Goal: Navigation & Orientation: Find specific page/section

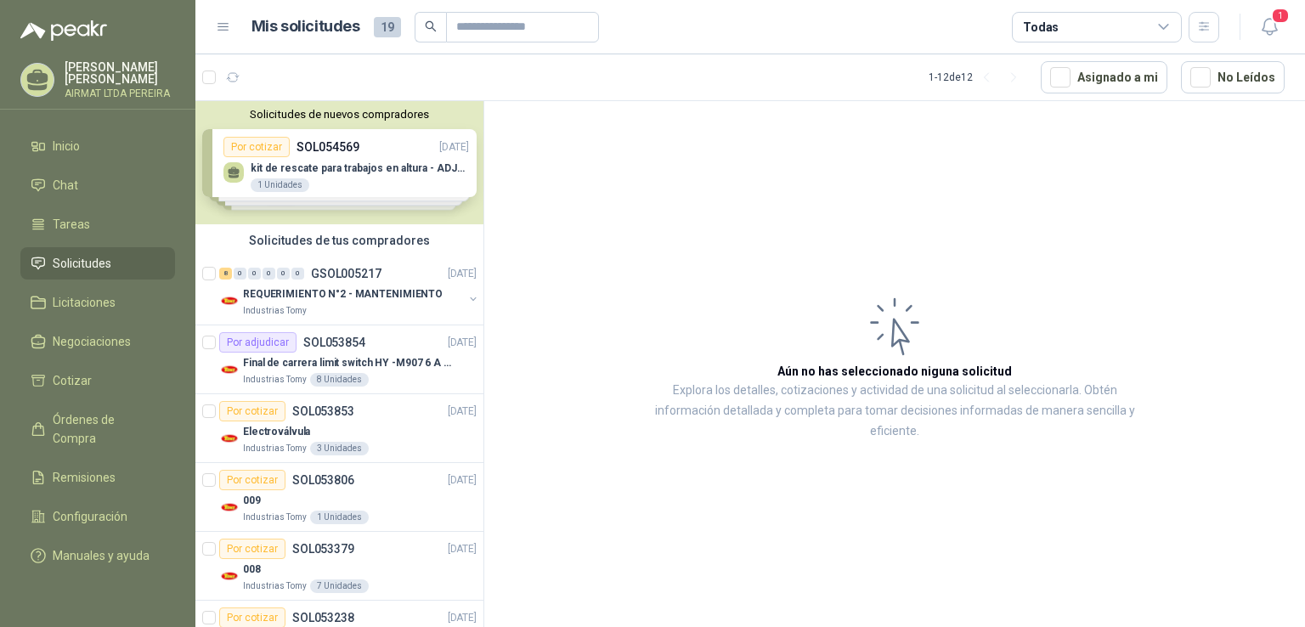
click at [68, 273] on span "Solicitudes" at bounding box center [82, 263] width 59 height 19
click at [365, 312] on div "Industrias Tomy" at bounding box center [353, 311] width 220 height 14
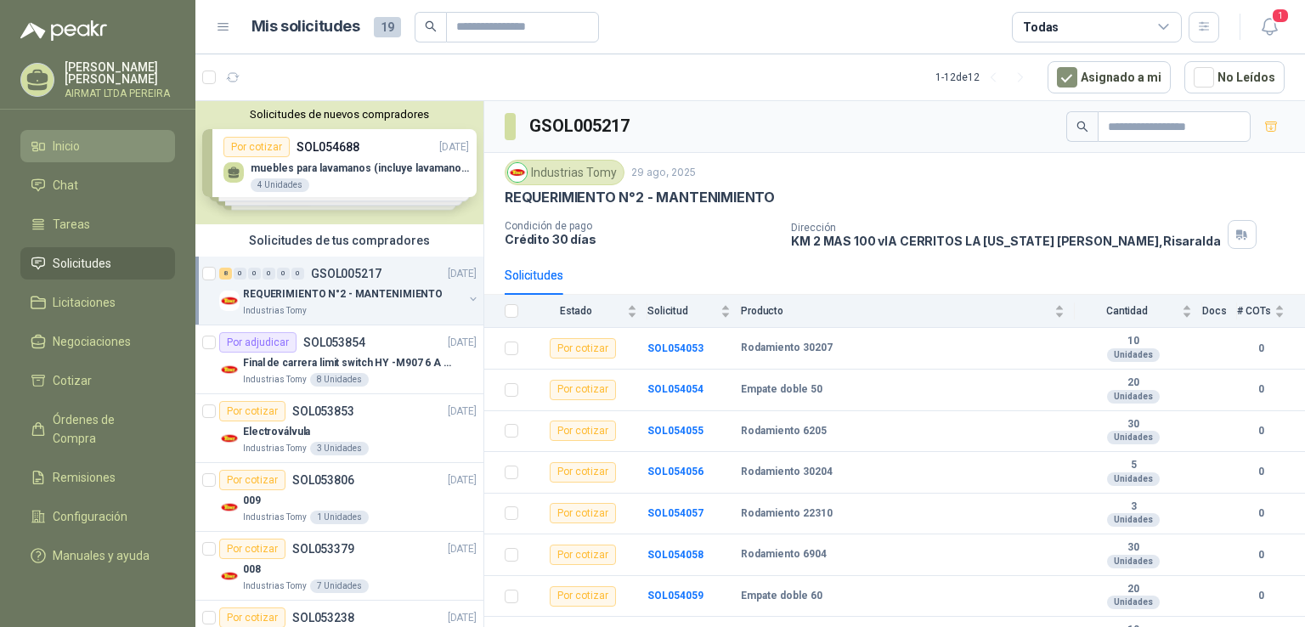
click at [68, 153] on span "Inicio" at bounding box center [66, 146] width 27 height 19
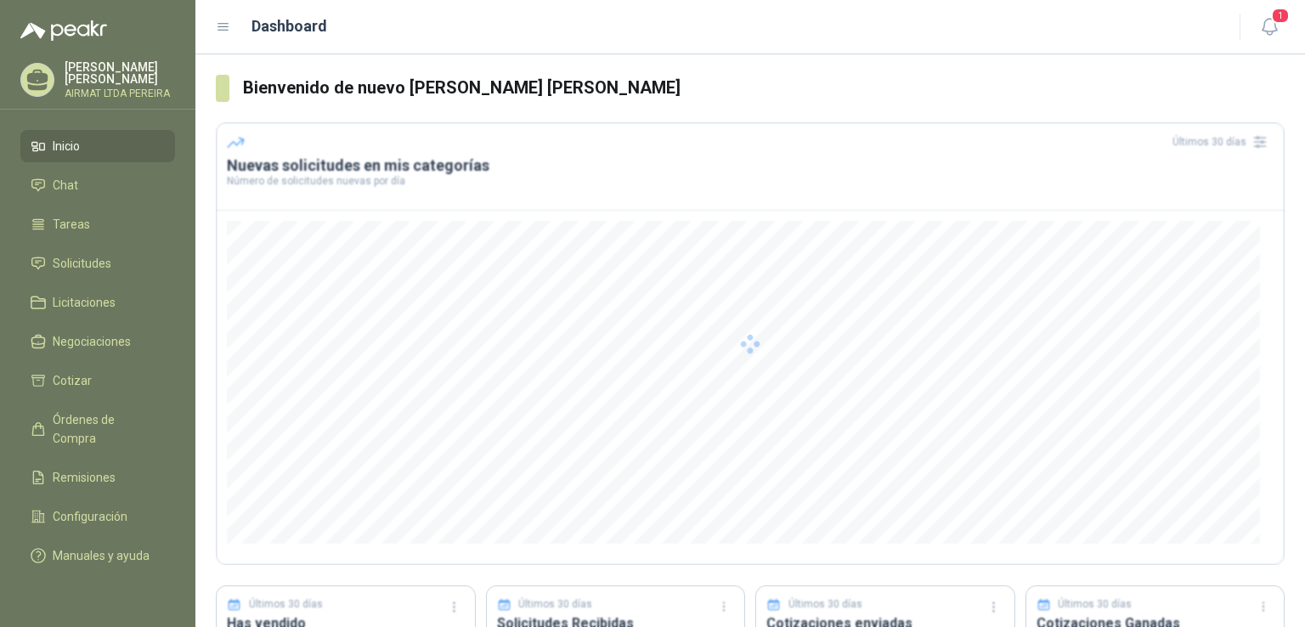
click at [106, 82] on p "[PERSON_NAME] [PERSON_NAME]" at bounding box center [120, 73] width 110 height 24
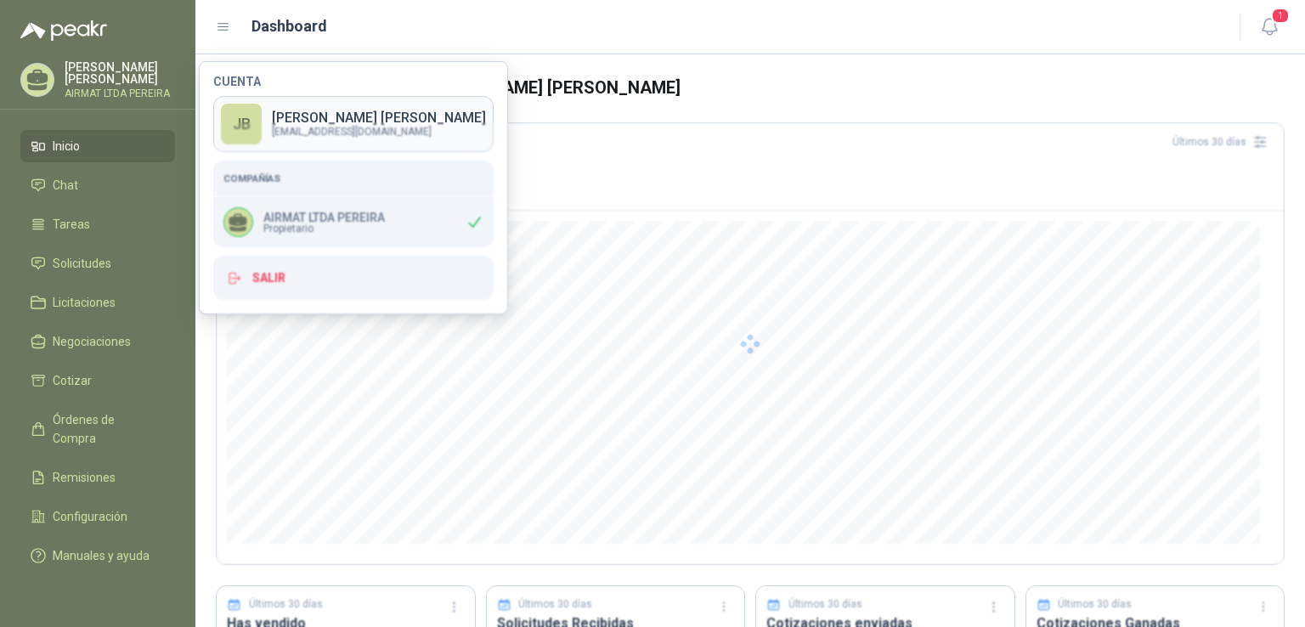
click at [411, 115] on p "[PERSON_NAME] [PERSON_NAME]" at bounding box center [379, 118] width 214 height 14
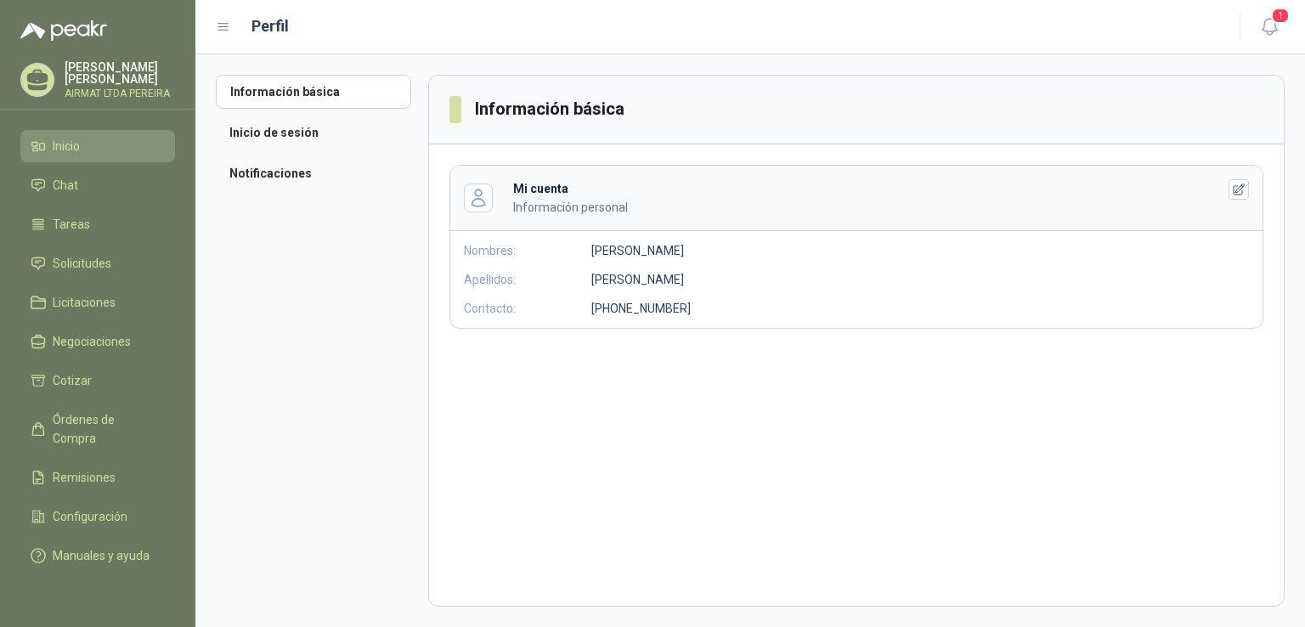
click at [55, 156] on span "Inicio" at bounding box center [66, 146] width 27 height 19
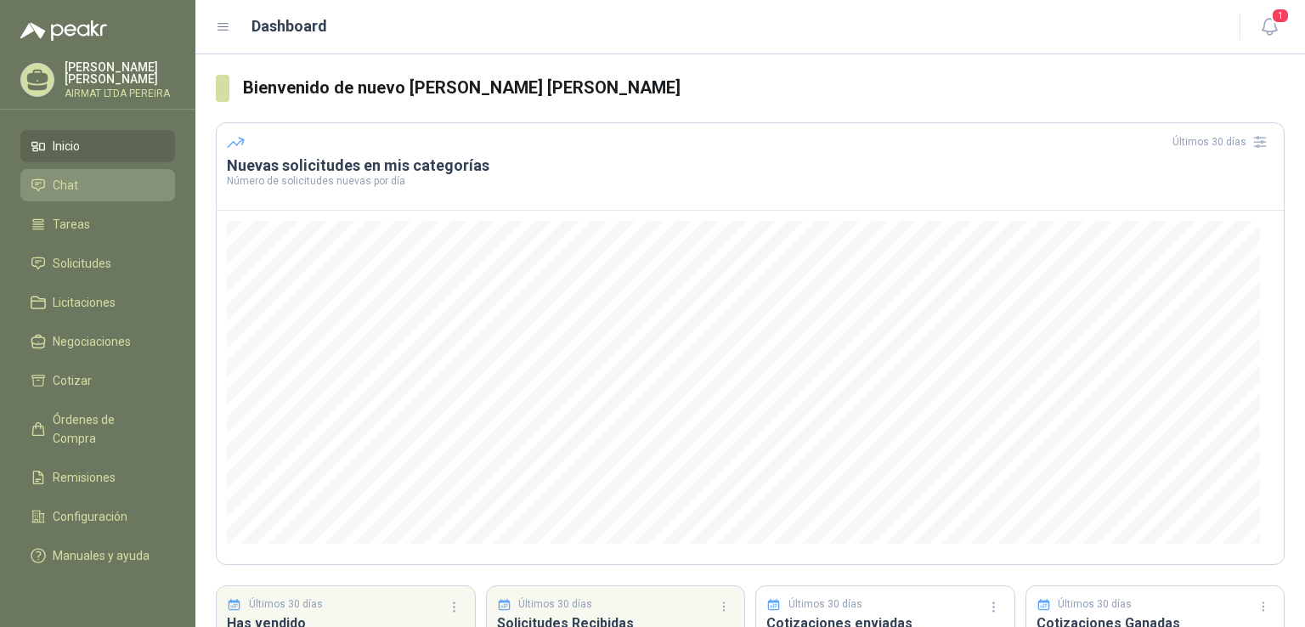
click at [112, 201] on link "Chat" at bounding box center [97, 185] width 155 height 32
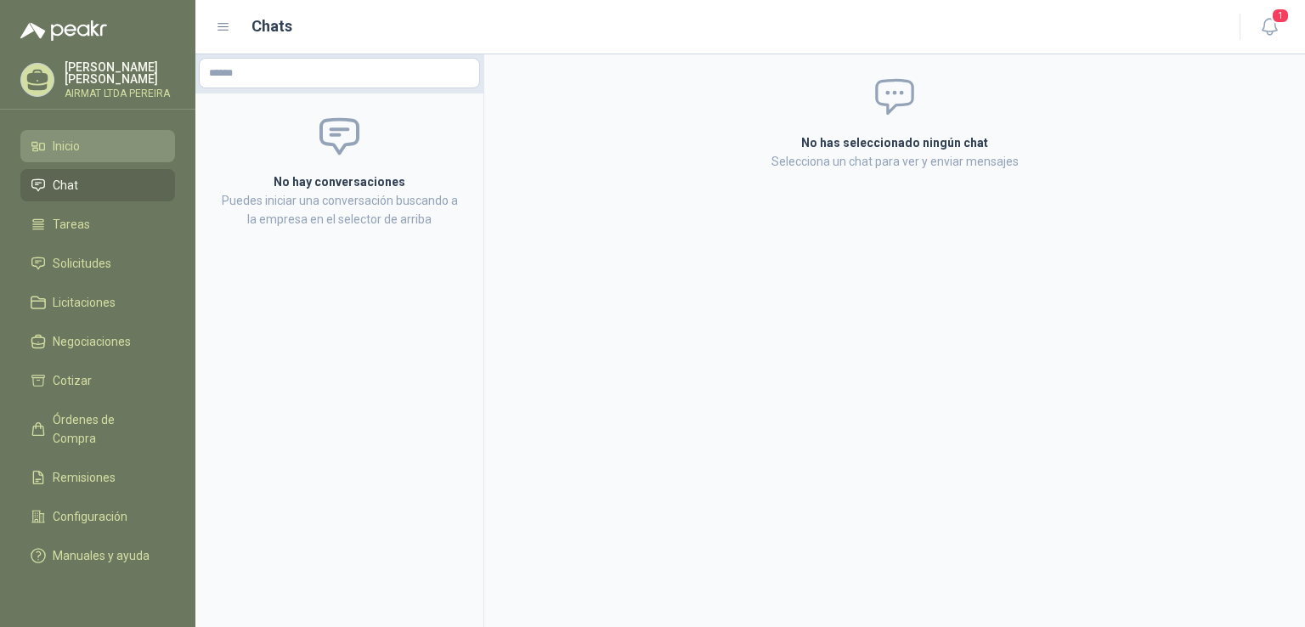
click at [98, 156] on li "Inicio" at bounding box center [98, 146] width 134 height 19
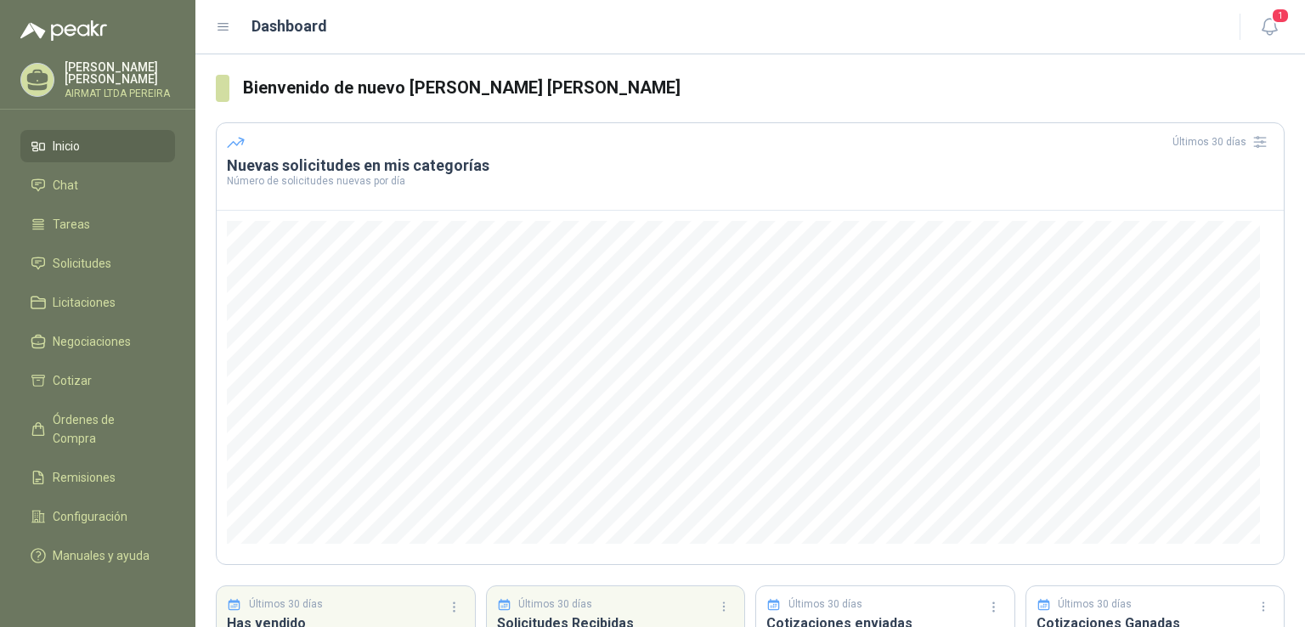
click at [122, 154] on li "Inicio" at bounding box center [98, 146] width 134 height 19
click at [61, 195] on span "Chat" at bounding box center [65, 185] width 25 height 19
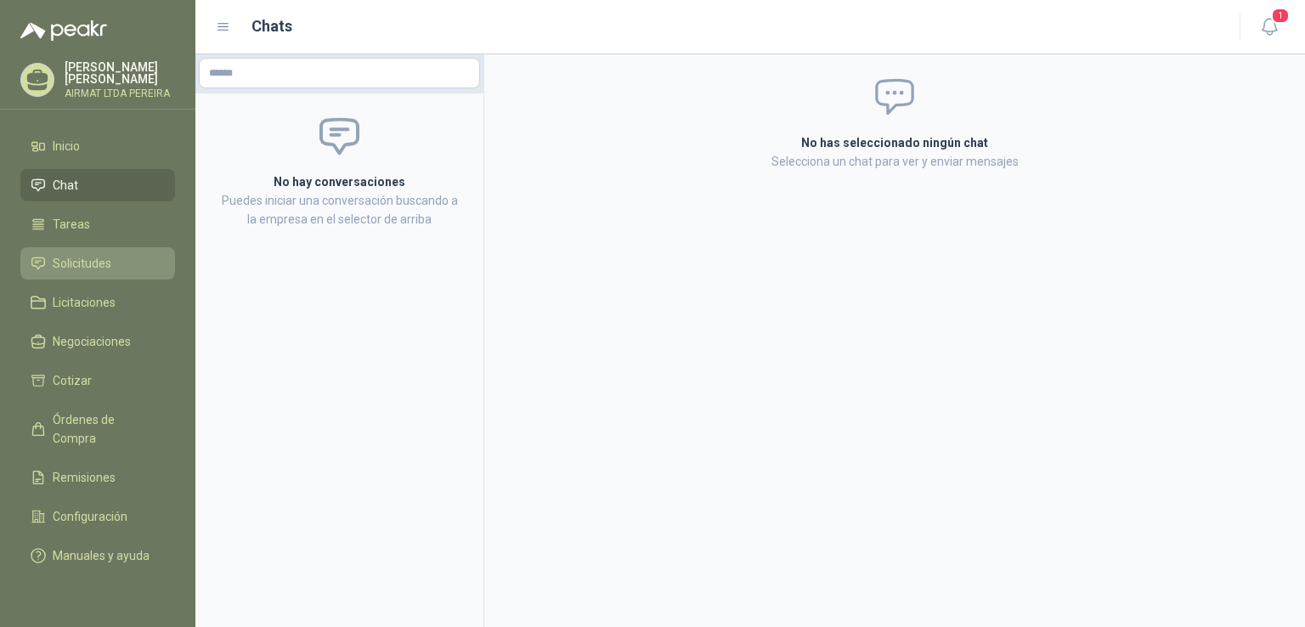
click at [132, 273] on li "Solicitudes" at bounding box center [98, 263] width 134 height 19
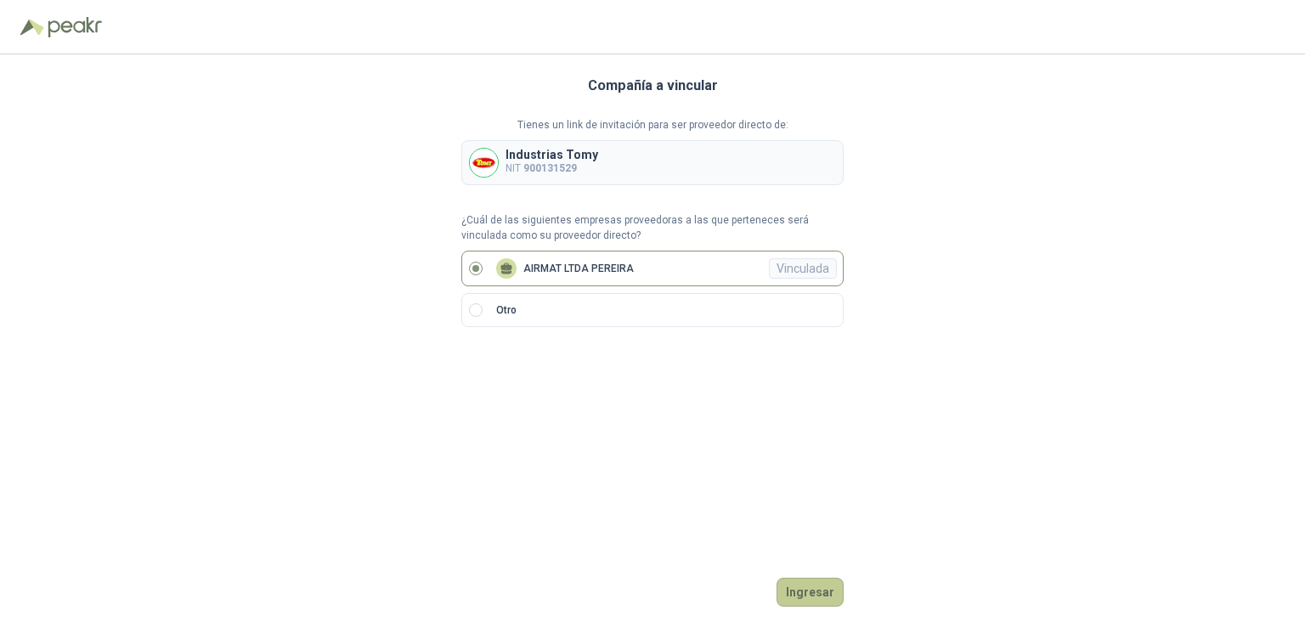
click at [823, 596] on button "Ingresar" at bounding box center [810, 592] width 67 height 29
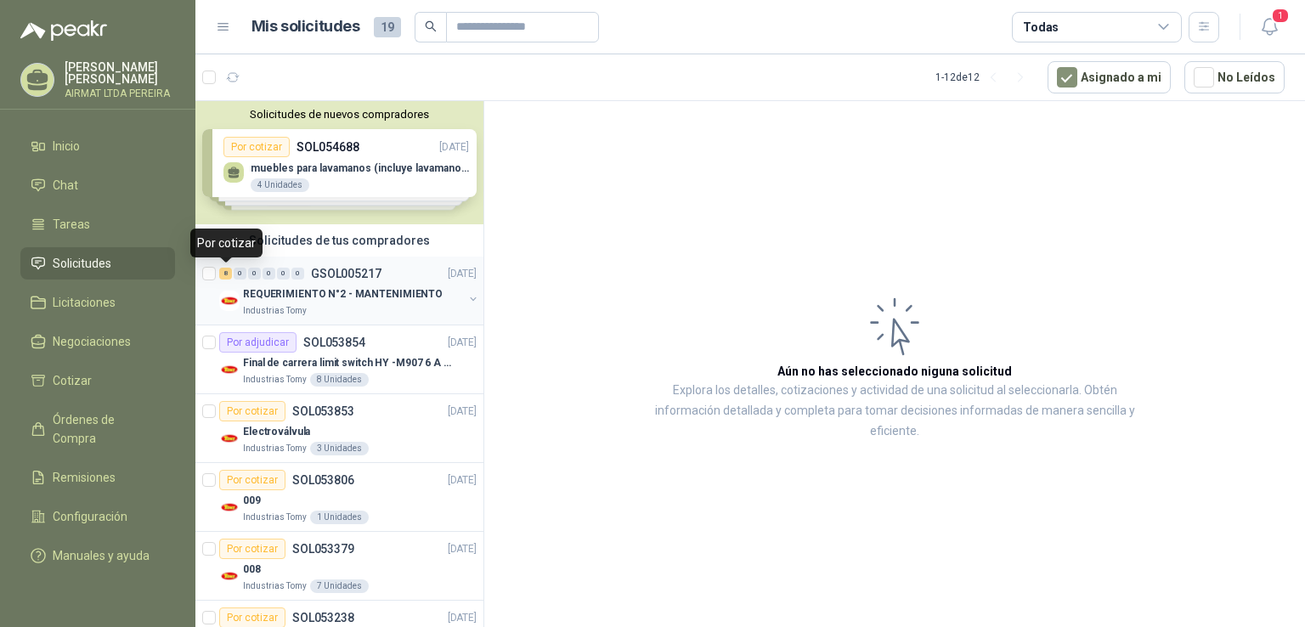
click at [224, 274] on div "8" at bounding box center [225, 274] width 13 height 12
